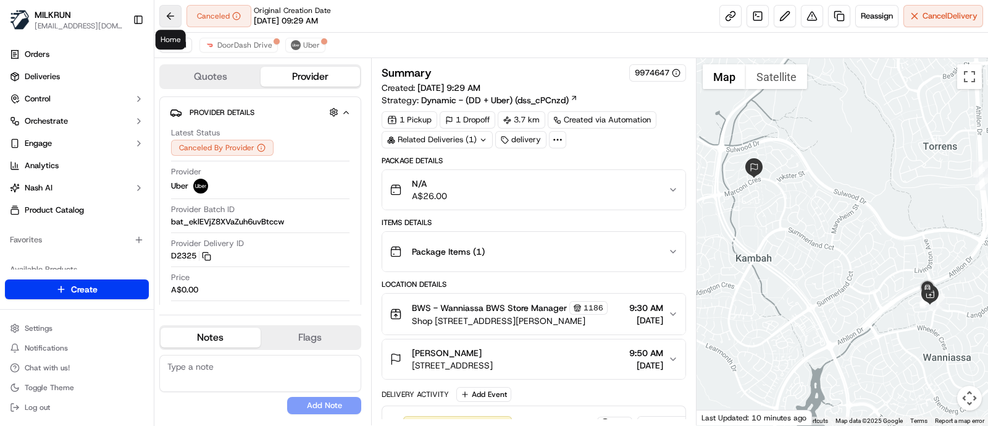
click at [174, 11] on button at bounding box center [170, 16] width 22 height 22
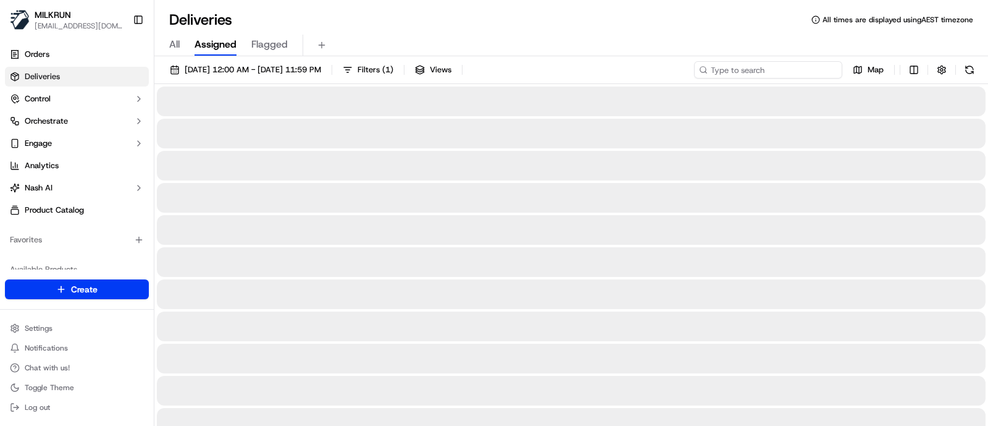
click at [780, 74] on input at bounding box center [768, 69] width 148 height 17
paste input "5d98f6ec-ccc2-4ec3-b201-6bfa924d692d"
type input "5d98f6ec-ccc2-4ec3-b201-6bfa924d692d"
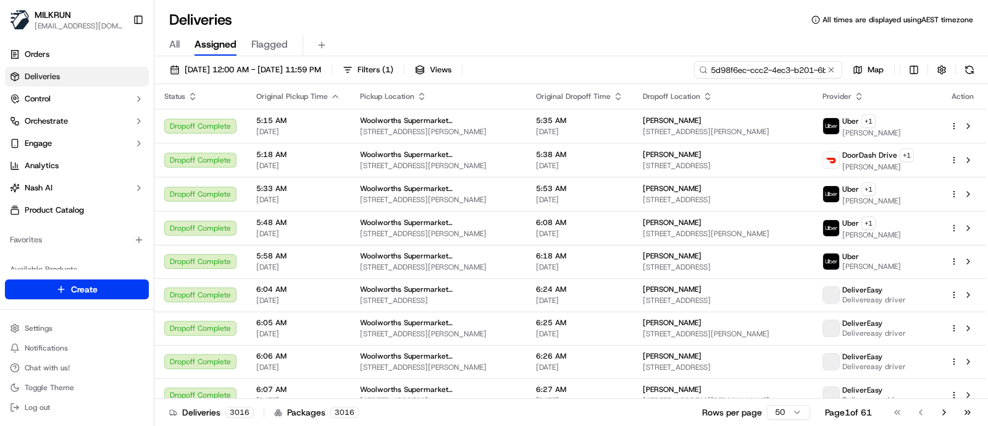
scroll to position [0, 54]
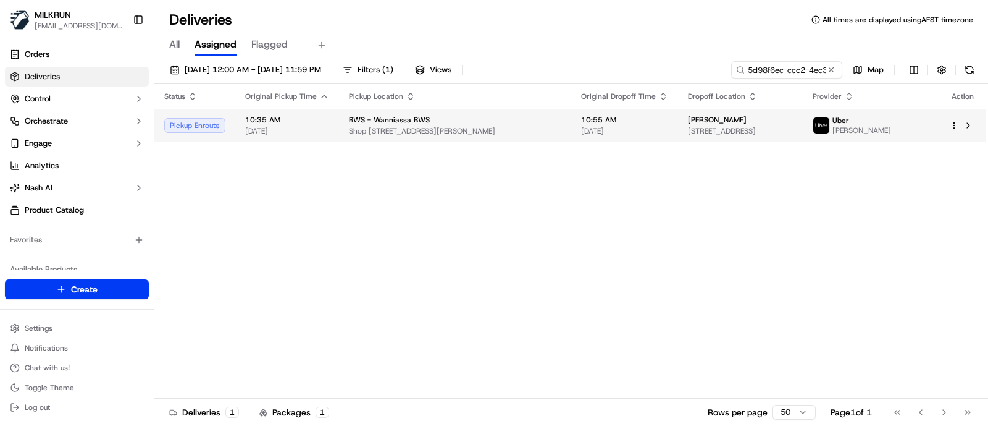
click at [503, 138] on td "BWS - Wanniassa BWS Shop [STREET_ADDRESS][PERSON_NAME]" at bounding box center [455, 125] width 232 height 33
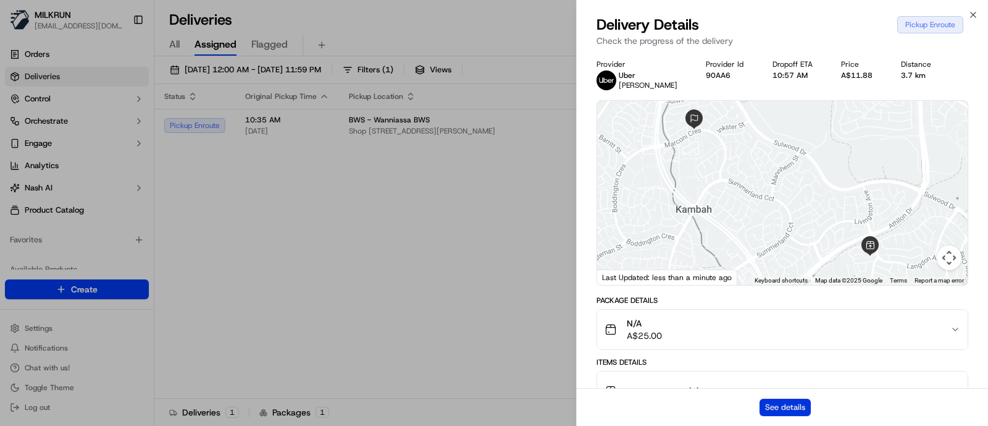
click at [785, 408] on button "See details" at bounding box center [785, 406] width 51 height 17
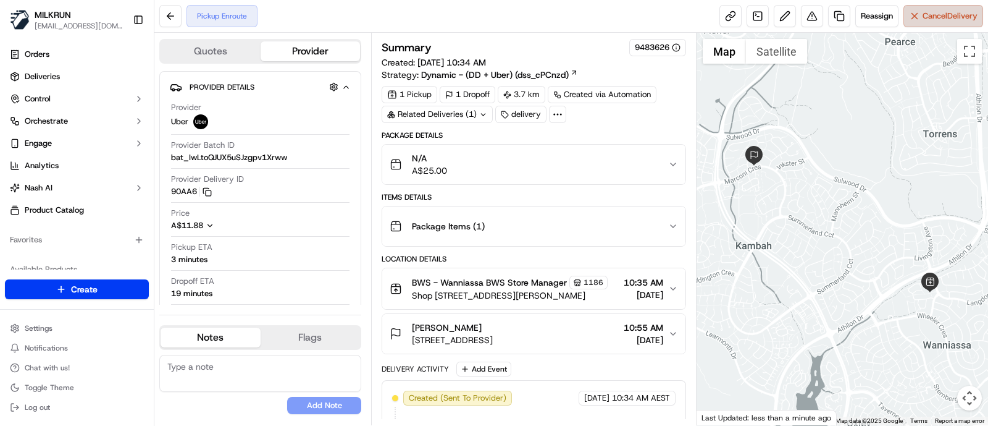
click at [941, 10] on span "Cancel Delivery" at bounding box center [950, 15] width 55 height 11
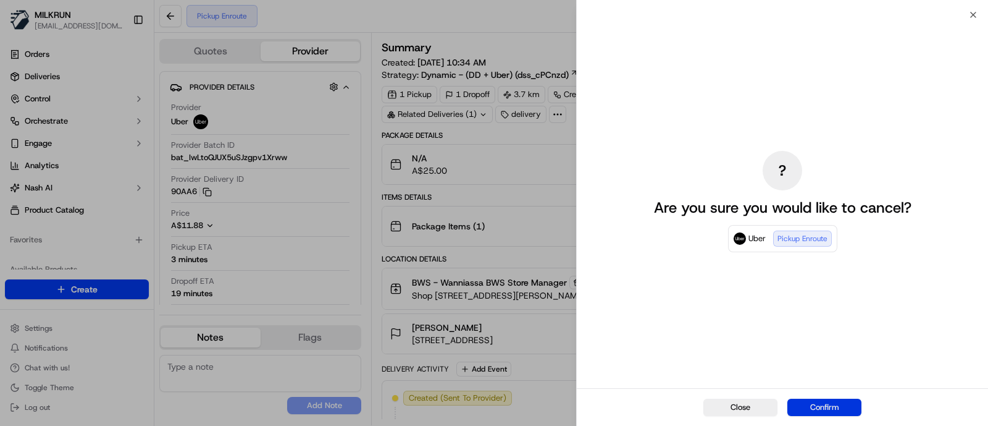
click at [834, 402] on button "Confirm" at bounding box center [824, 406] width 74 height 17
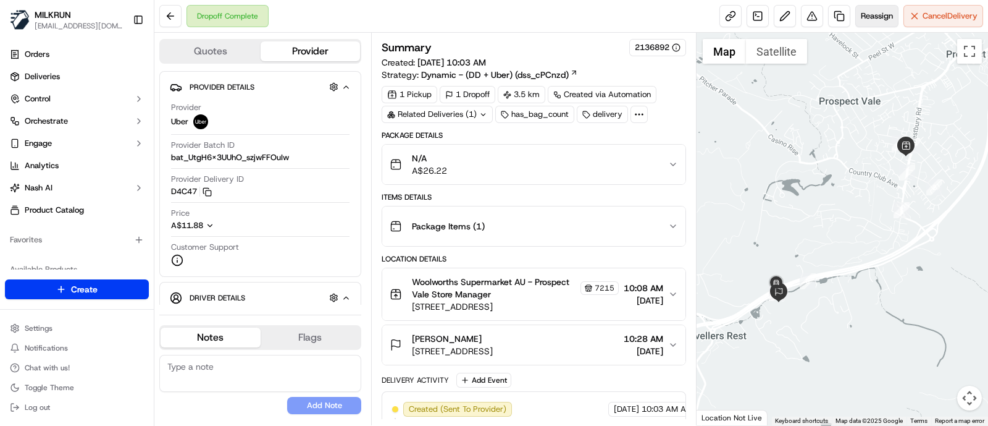
click at [895, 17] on button "Reassign" at bounding box center [876, 16] width 43 height 22
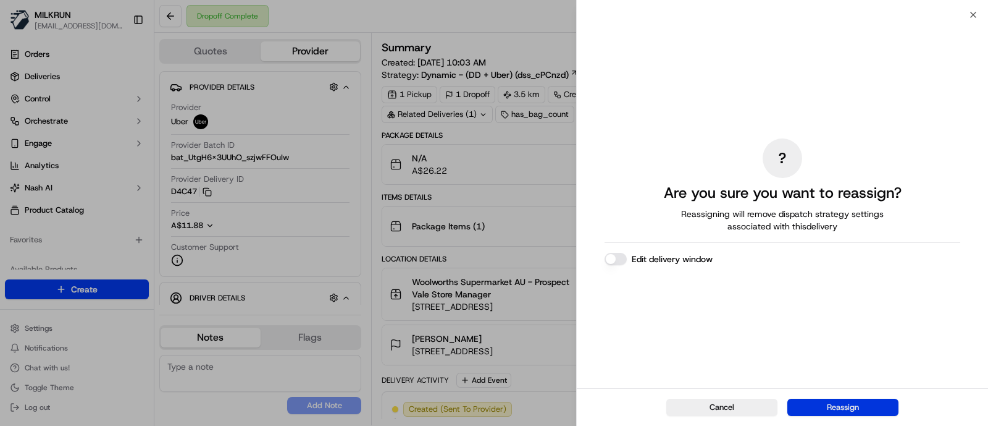
click at [845, 409] on button "Reassign" at bounding box center [842, 406] width 111 height 17
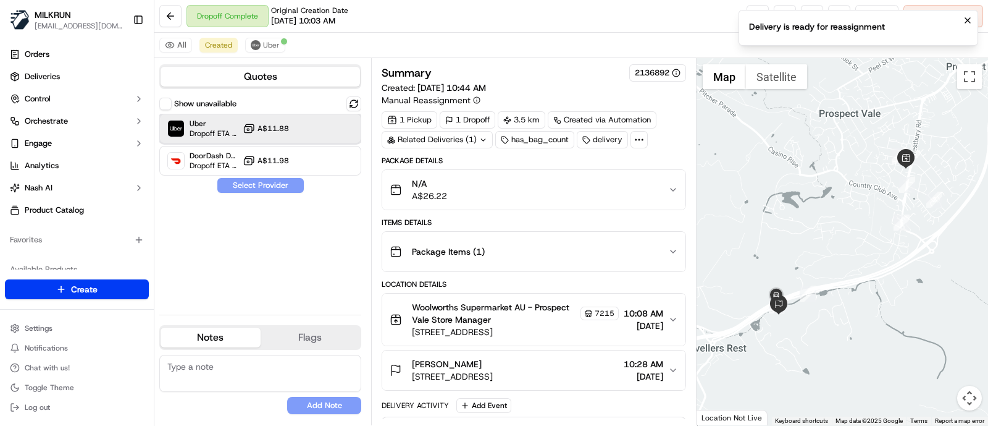
click at [301, 125] on div "Uber Dropoff ETA 28 minutes A$11.88" at bounding box center [260, 129] width 202 height 30
click at [261, 183] on button "Assign Provider" at bounding box center [261, 185] width 88 height 15
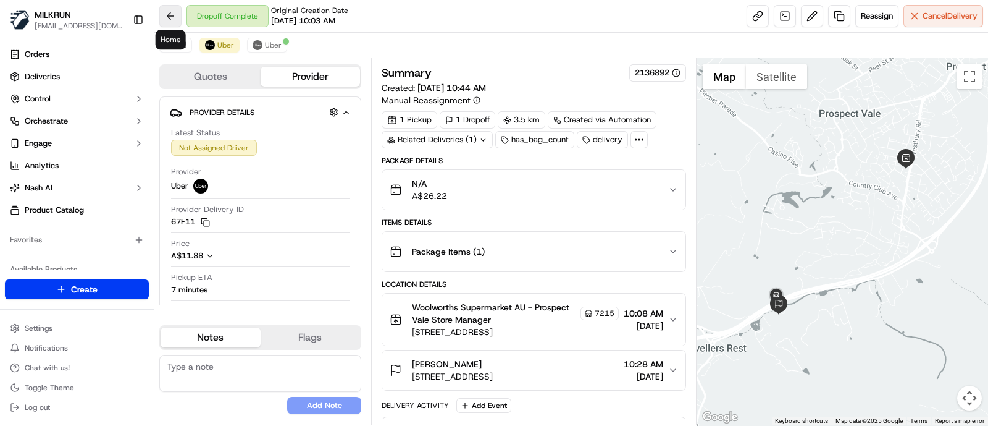
click at [169, 11] on button at bounding box center [170, 16] width 22 height 22
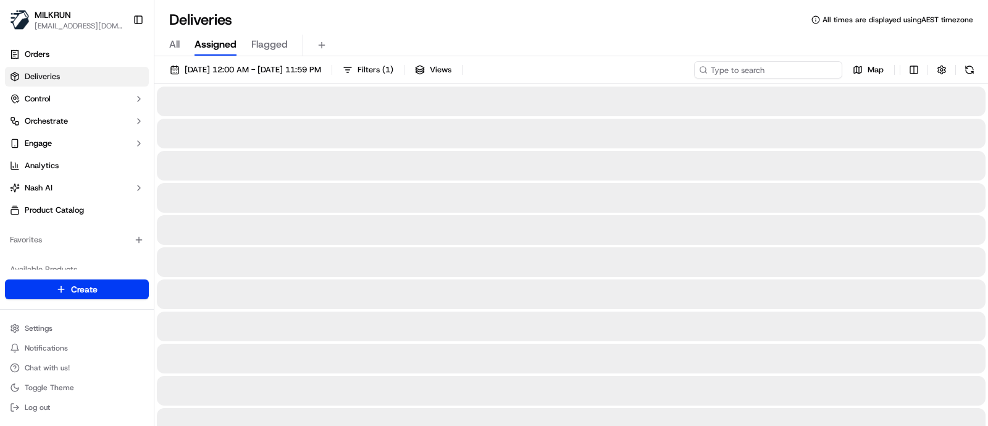
click at [759, 71] on input at bounding box center [768, 69] width 148 height 17
paste input "5d98f6ec-ccc2-4ec3-b201-6bfa924d692d"
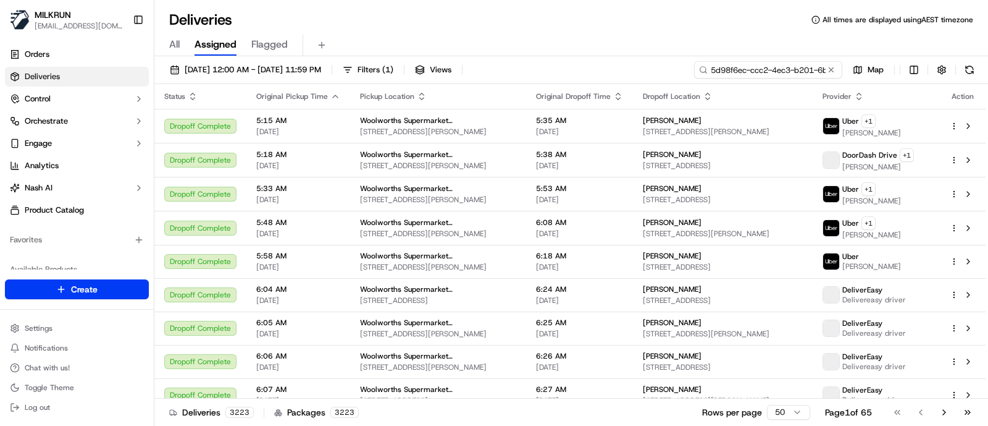
type input "5d98f6ec-ccc2-4ec3-b201-6bfa924d692d"
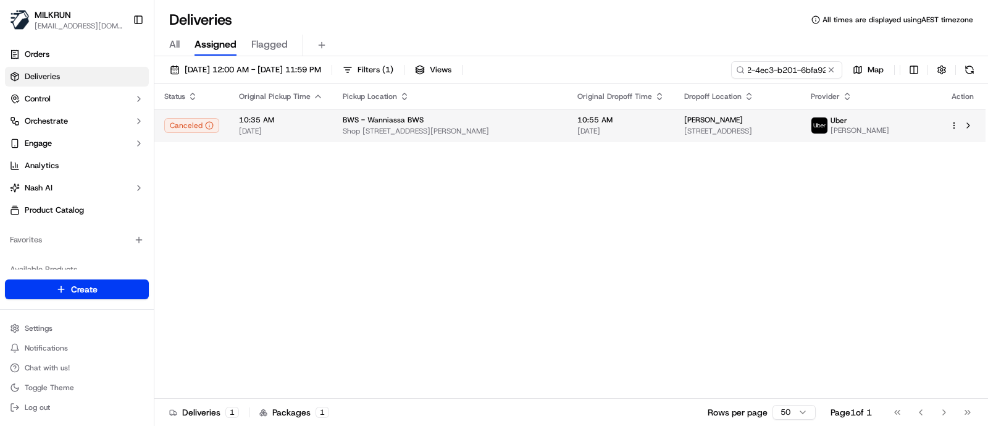
click at [426, 112] on td "BWS - Wanniassa BWS Shop [STREET_ADDRESS][PERSON_NAME]" at bounding box center [450, 125] width 235 height 33
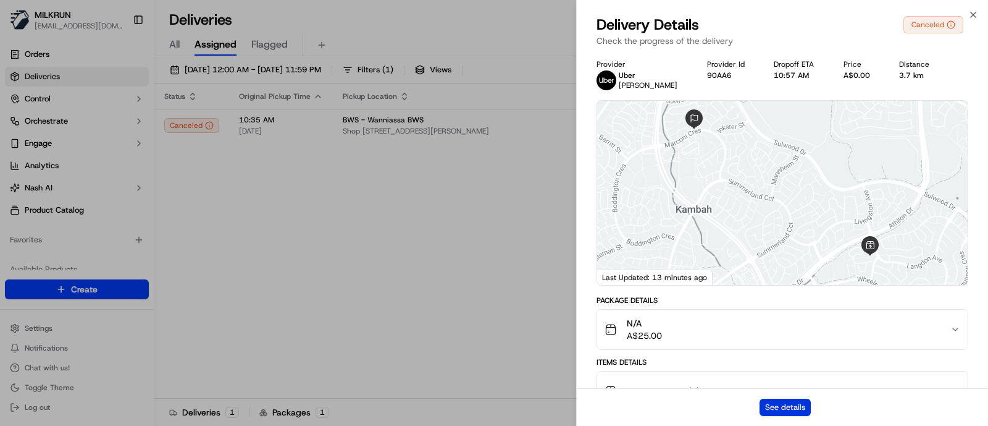
click at [795, 406] on button "See details" at bounding box center [785, 406] width 51 height 17
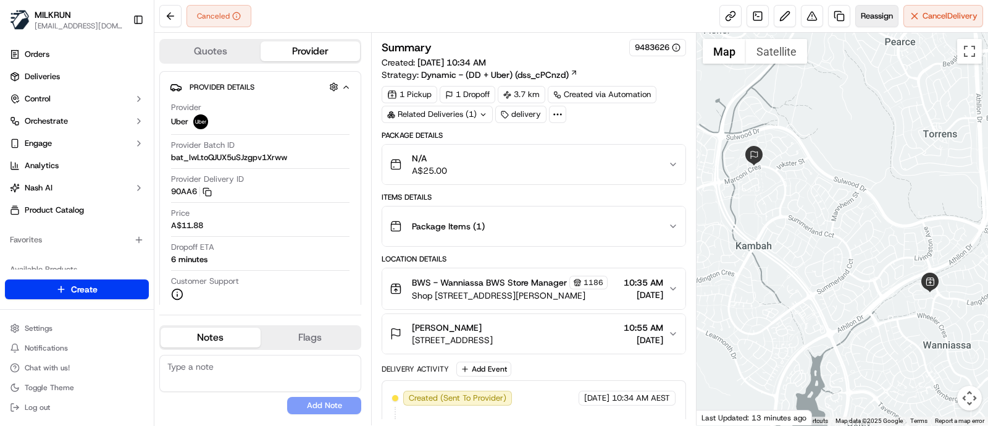
click at [879, 20] on span "Reassign" at bounding box center [877, 15] width 32 height 11
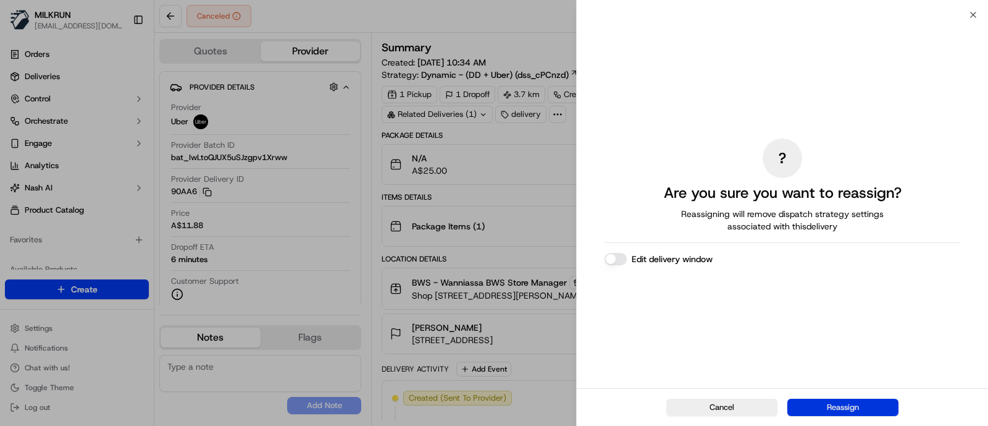
click at [823, 403] on button "Reassign" at bounding box center [842, 406] width 111 height 17
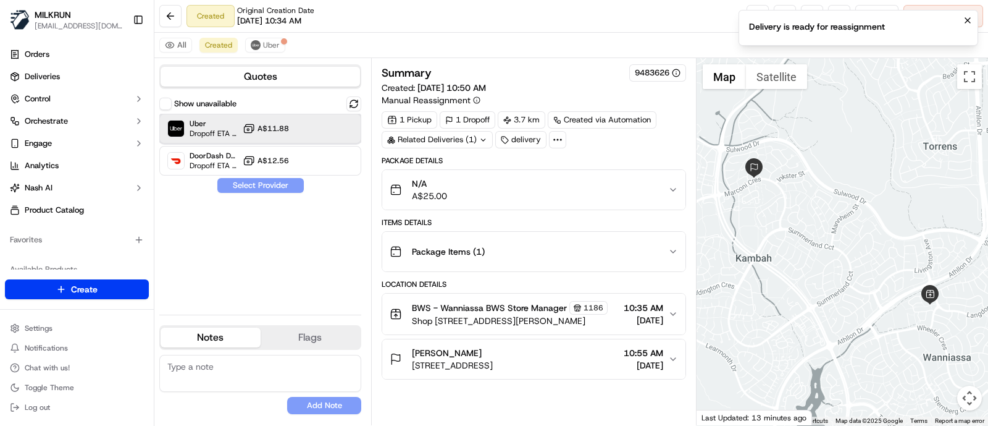
click at [296, 134] on div "Uber Dropoff ETA 24 minutes A$11.88" at bounding box center [260, 129] width 202 height 30
click at [290, 188] on button "Assign Provider" at bounding box center [261, 185] width 88 height 15
